Goal: Transaction & Acquisition: Purchase product/service

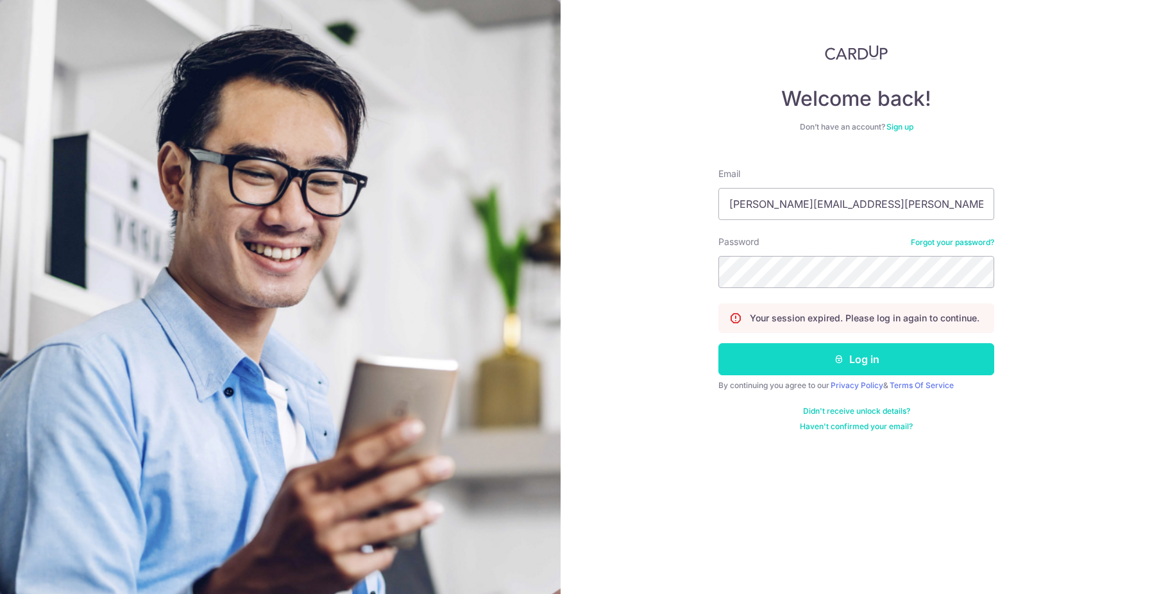
click at [842, 349] on button "Log in" at bounding box center [857, 359] width 276 height 32
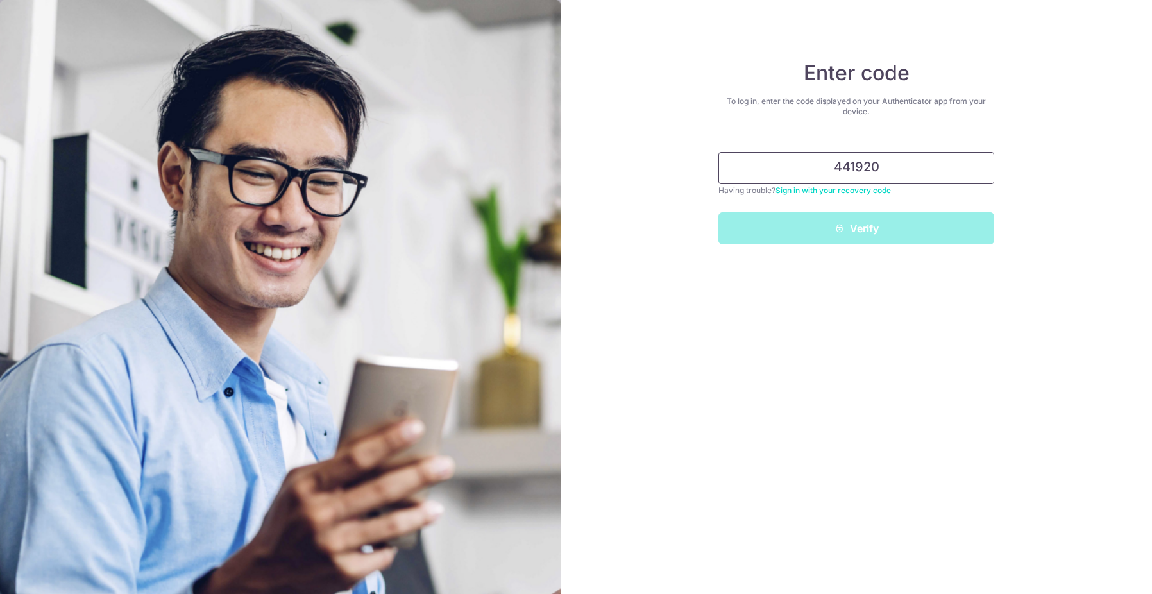
type input "441920"
click at [719, 212] on button "Verify" at bounding box center [857, 228] width 276 height 32
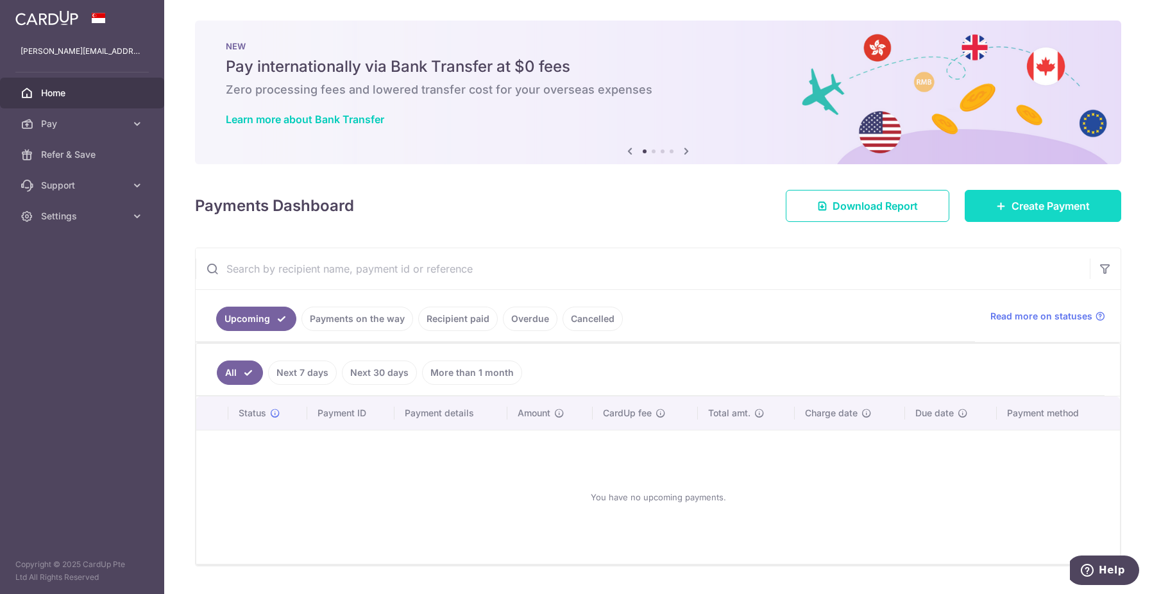
click at [1021, 198] on span "Create Payment" at bounding box center [1051, 205] width 78 height 15
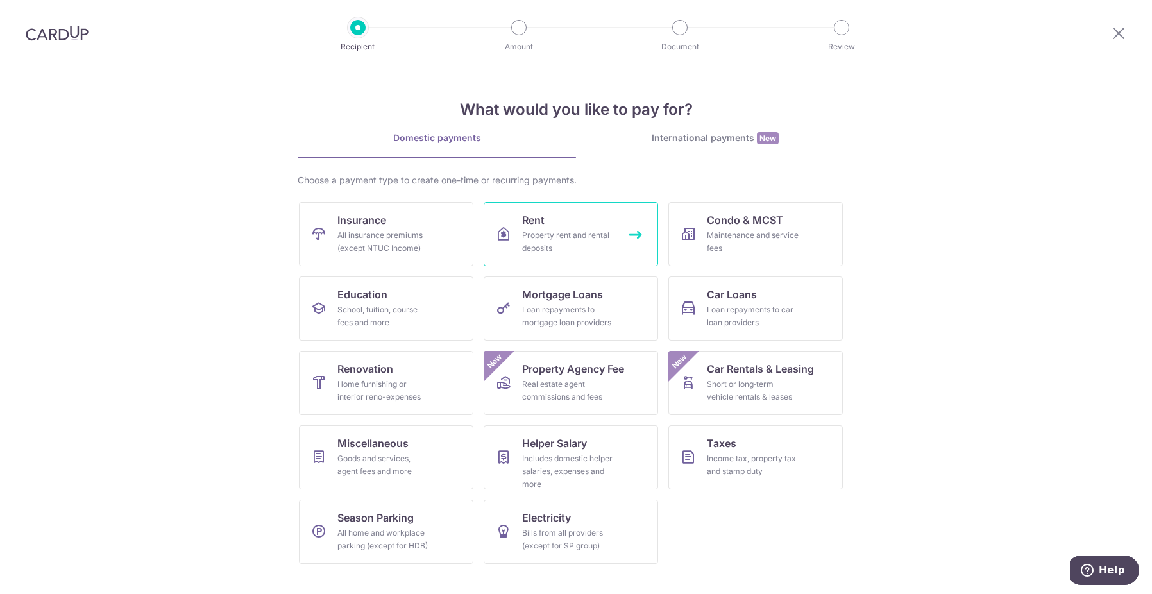
click at [542, 235] on div "Property rent and rental deposits" at bounding box center [568, 242] width 92 height 26
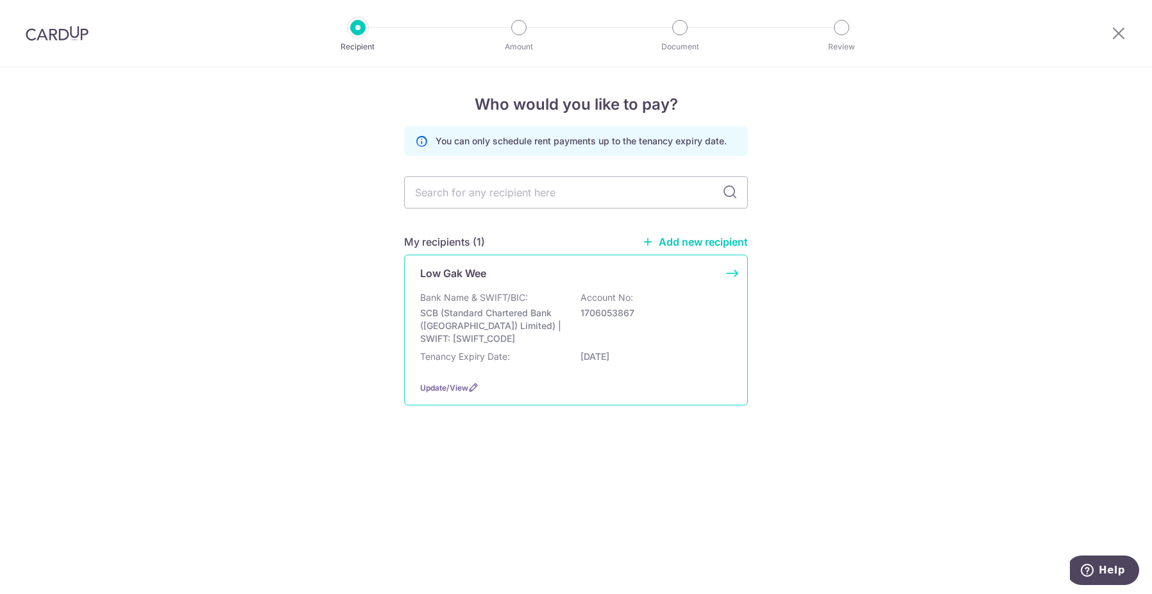
click at [520, 312] on p "SCB (Standard Chartered Bank (Singapore) Limited) | SWIFT: SCBLSG22XXX" at bounding box center [492, 326] width 144 height 38
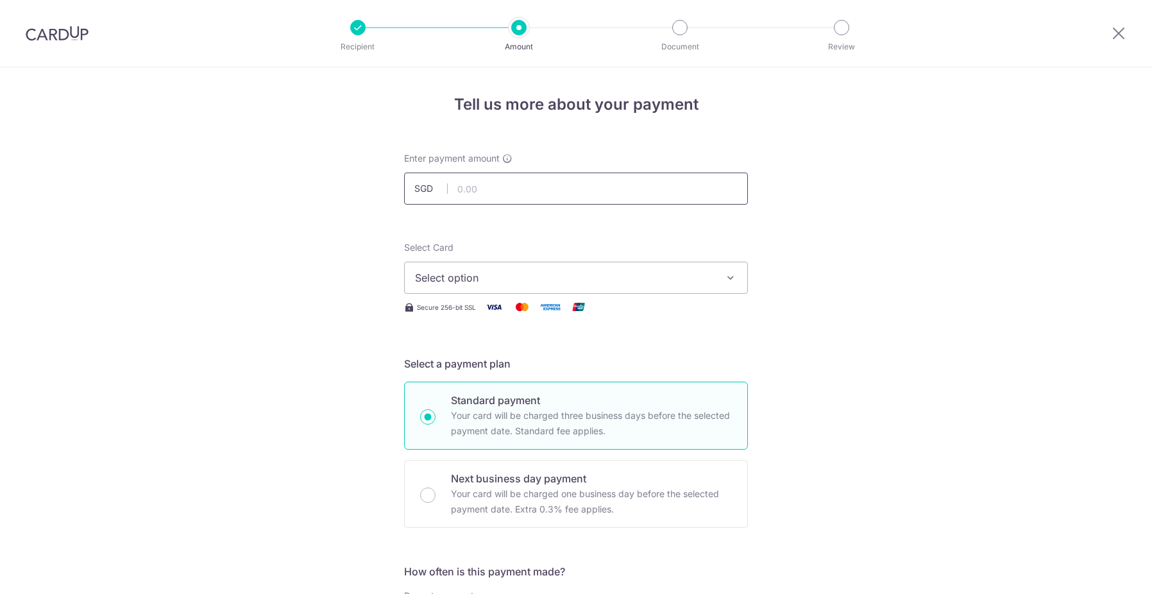
click at [590, 196] on input "text" at bounding box center [576, 189] width 344 height 32
type input "4,000.00"
click at [548, 275] on span "Select option" at bounding box center [564, 277] width 299 height 15
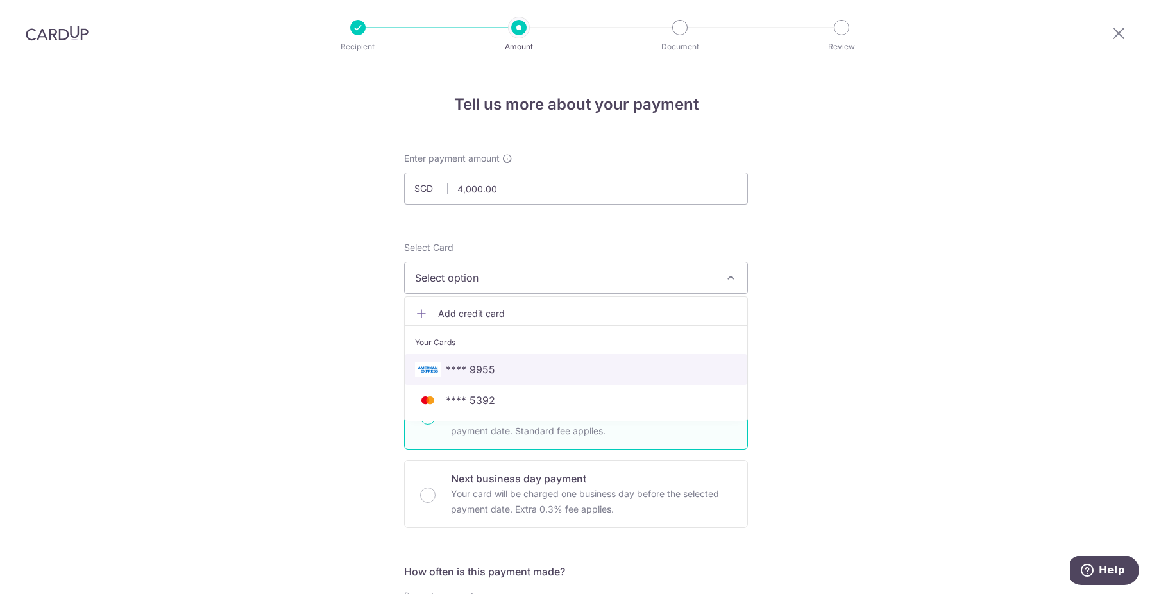
click at [495, 372] on span "**** 9955" at bounding box center [576, 369] width 322 height 15
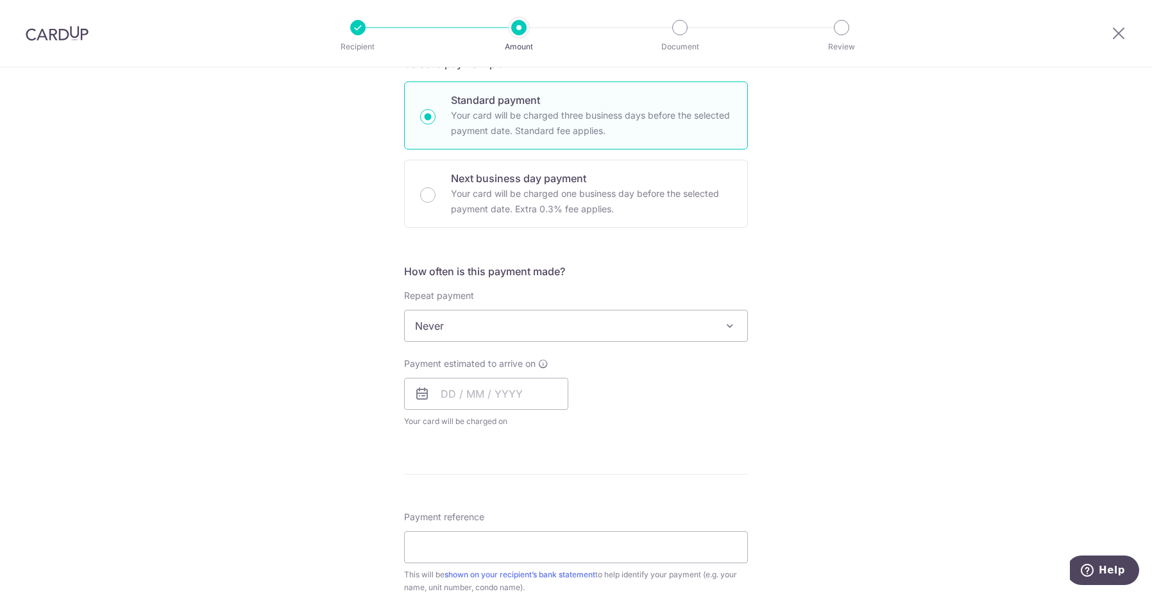
scroll to position [286, 0]
